Goal: Task Accomplishment & Management: Use online tool/utility

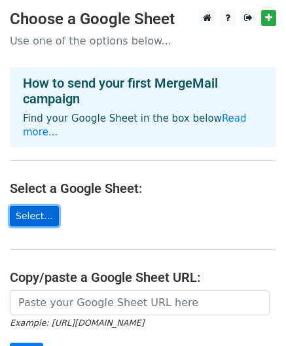
click at [42, 206] on link "Select..." at bounding box center [34, 216] width 49 height 20
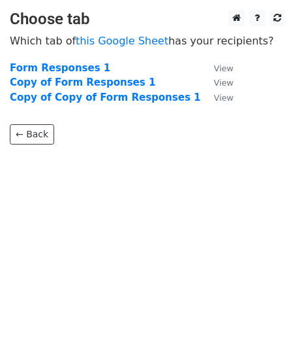
click at [110, 255] on html "Choose tab Which tab of this Google Sheet has your recipients? Form Responses 1…" at bounding box center [147, 173] width 295 height 346
click at [50, 63] on strong "Form Responses 1" at bounding box center [60, 68] width 101 height 12
click at [57, 67] on strong "Form Responses 1" at bounding box center [60, 68] width 101 height 12
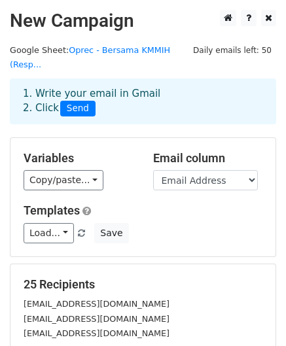
click at [222, 277] on h5 "25 Recipients" at bounding box center [143, 284] width 238 height 14
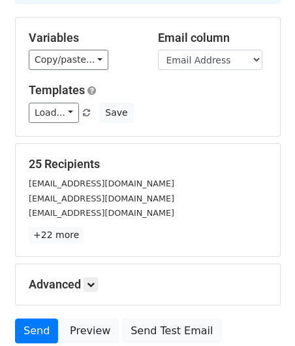
scroll to position [175, 0]
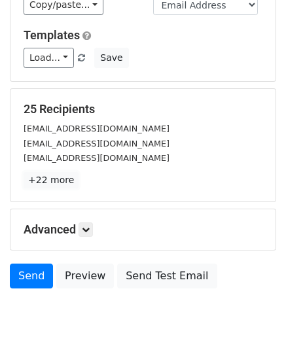
click at [52, 172] on link "+22 more" at bounding box center [51, 180] width 55 height 16
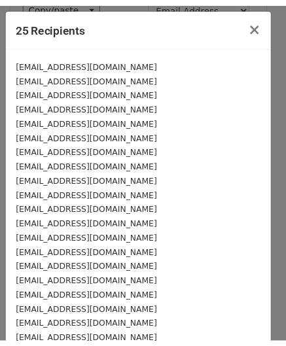
scroll to position [139, 0]
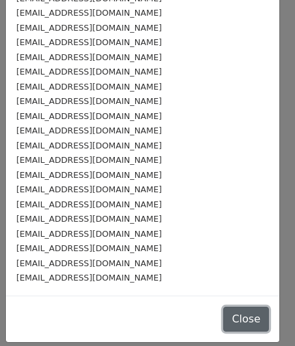
click at [225, 318] on button "Close" at bounding box center [246, 318] width 46 height 25
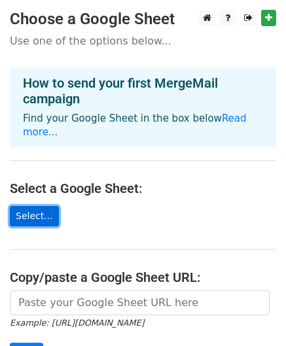
click at [39, 206] on link "Select..." at bounding box center [34, 216] width 49 height 20
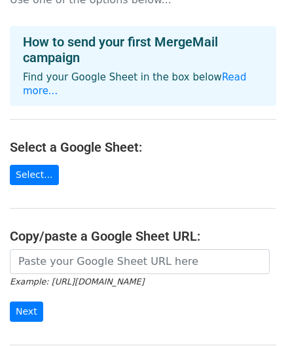
scroll to position [40, 0]
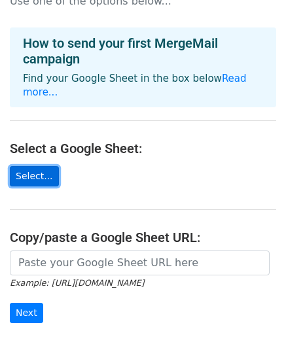
click at [41, 168] on link "Select..." at bounding box center [34, 176] width 49 height 20
